Goal: Task Accomplishment & Management: Use online tool/utility

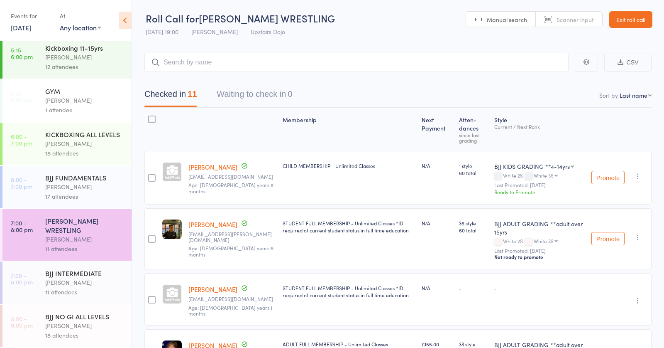
scroll to position [264, 0]
click at [72, 323] on div "[PERSON_NAME]" at bounding box center [84, 326] width 79 height 10
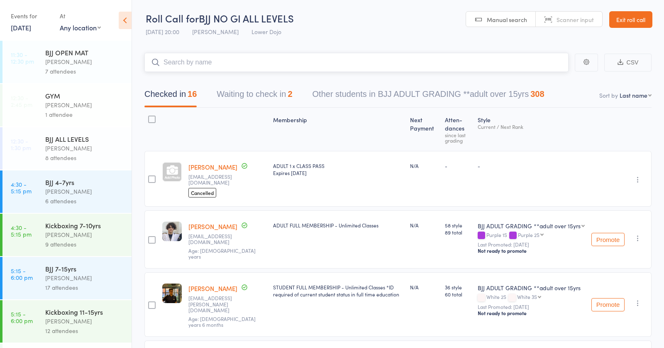
click at [262, 92] on button "Waiting to check in 2" at bounding box center [255, 96] width 76 height 22
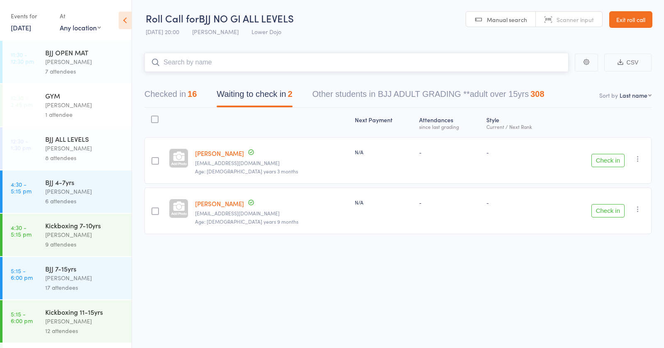
click at [237, 61] on input "search" at bounding box center [356, 62] width 424 height 19
click at [168, 95] on button "Checked in 16" at bounding box center [170, 96] width 52 height 22
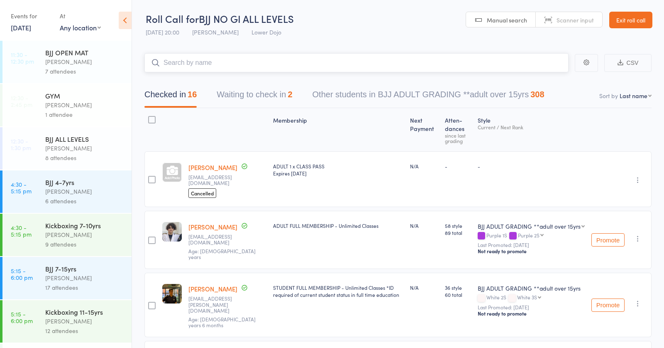
click at [266, 92] on button "Waiting to check in 2" at bounding box center [255, 97] width 76 height 22
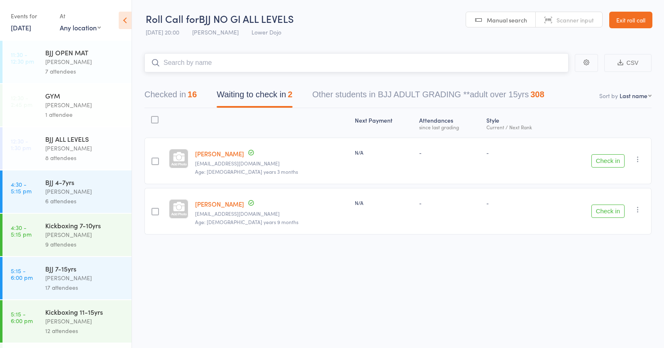
click at [179, 93] on button "Checked in 16" at bounding box center [170, 97] width 52 height 22
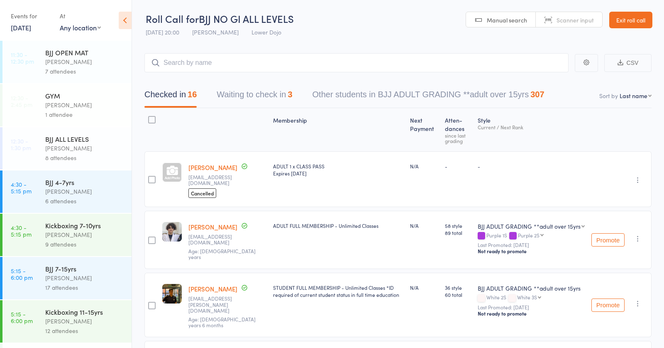
click at [253, 97] on button "Waiting to check in 3" at bounding box center [255, 97] width 76 height 22
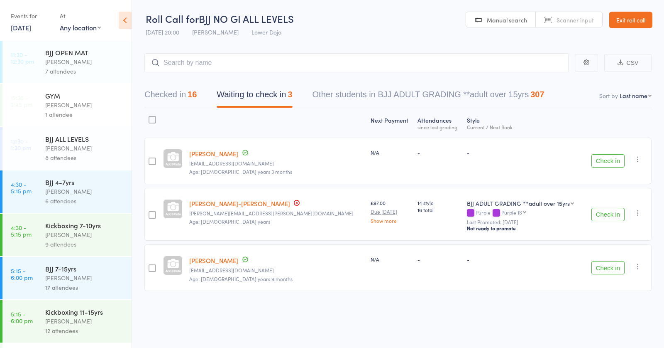
click at [604, 213] on button "Check in" at bounding box center [608, 214] width 33 height 13
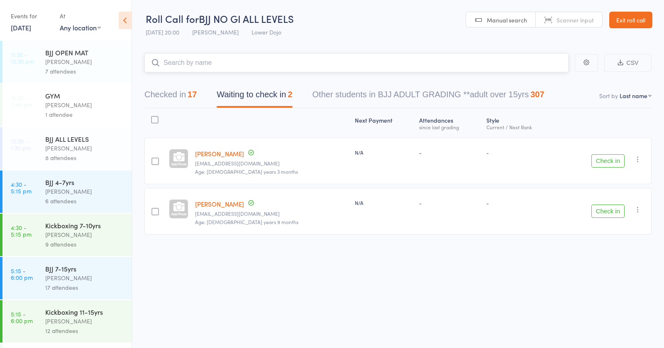
click at [367, 59] on input "search" at bounding box center [356, 62] width 424 height 19
type input "morgan"
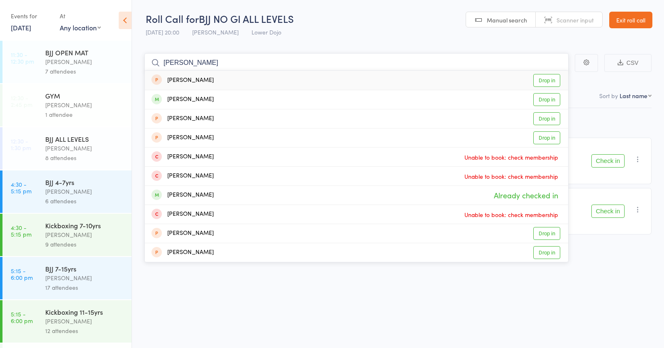
drag, startPoint x: 197, startPoint y: 62, endPoint x: 130, endPoint y: 63, distance: 67.7
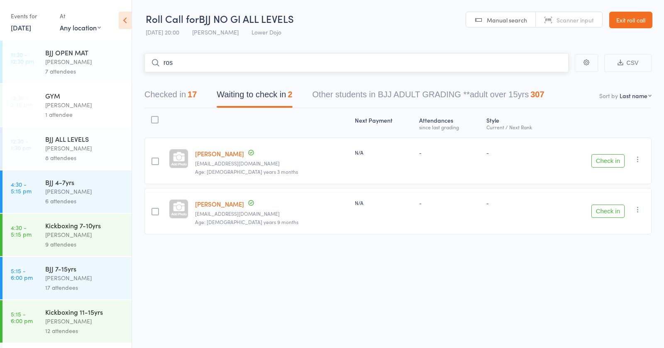
type input "rosa"
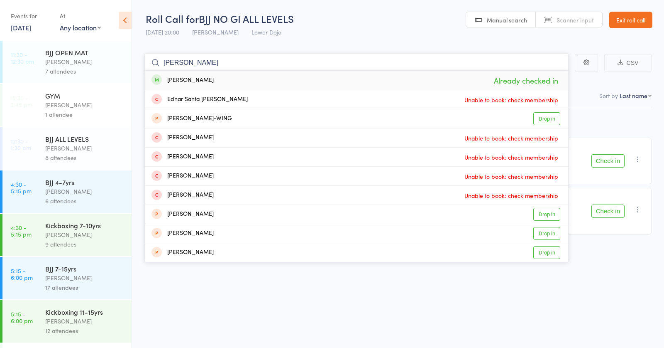
drag, startPoint x: 151, startPoint y: 60, endPoint x: 126, endPoint y: 59, distance: 24.5
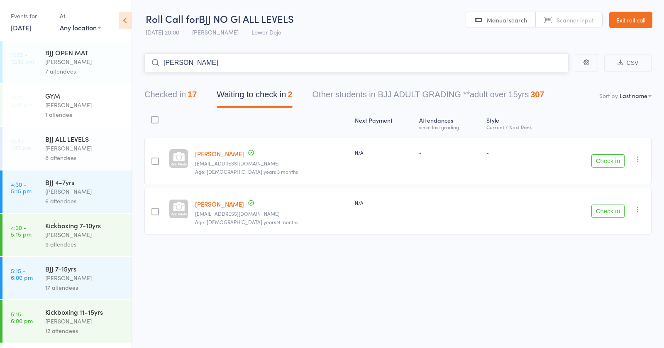
type input "alex sm"
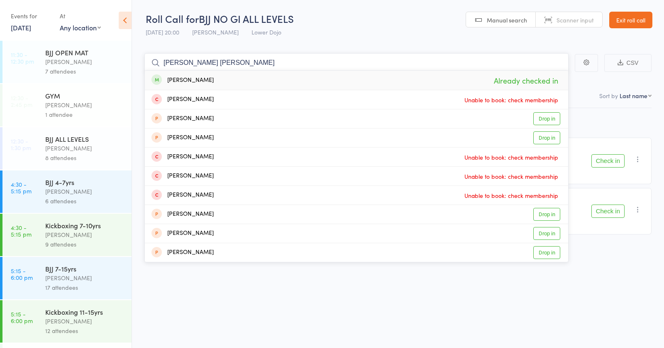
drag, startPoint x: 185, startPoint y: 59, endPoint x: 135, endPoint y: 62, distance: 50.3
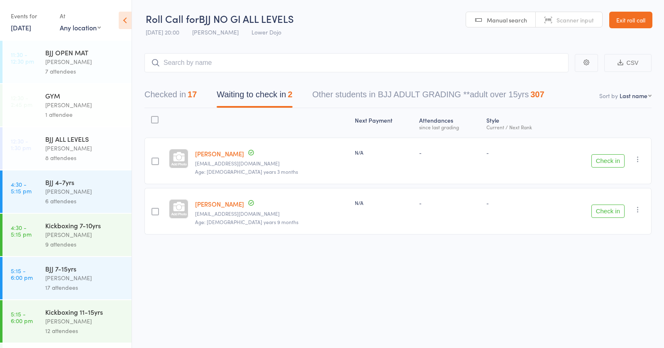
click at [144, 112] on div at bounding box center [154, 123] width 21 height 22
